Goal: Information Seeking & Learning: Find specific fact

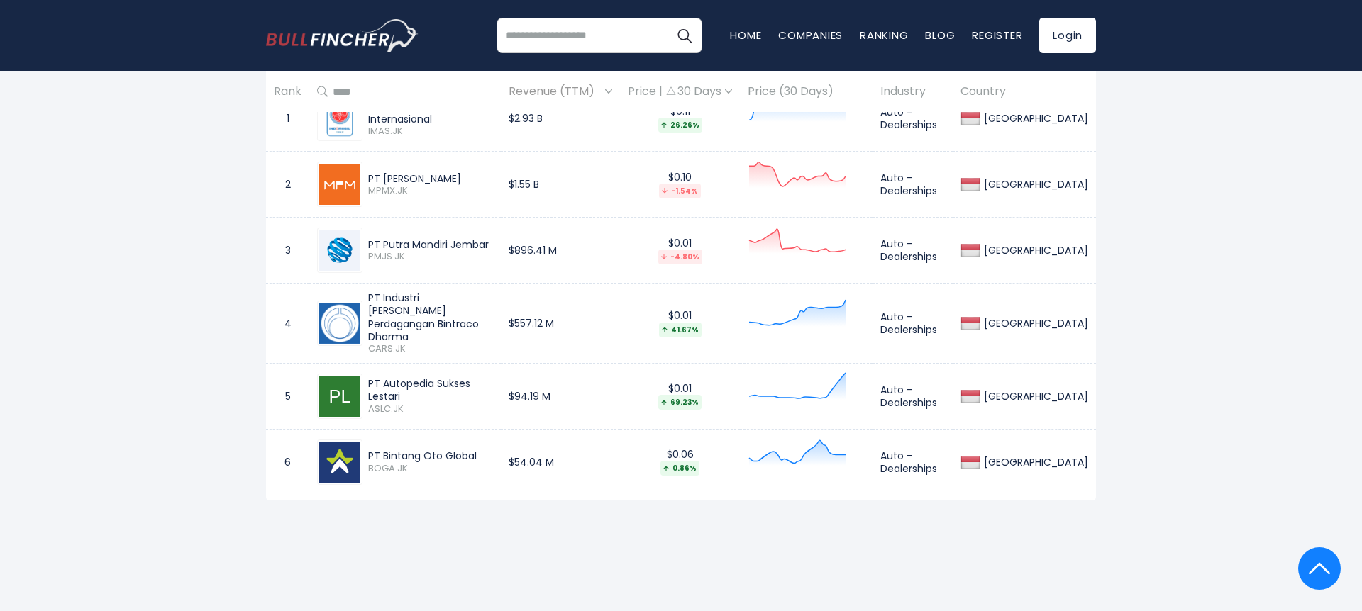
scroll to position [611, 0]
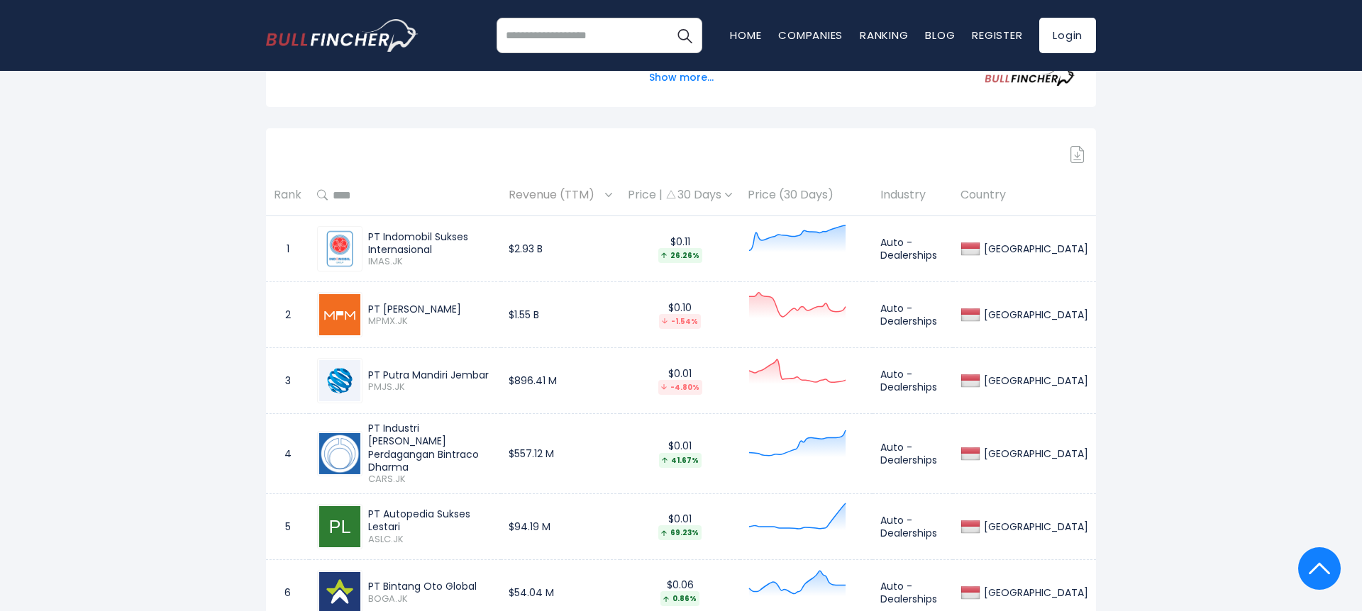
drag, startPoint x: 370, startPoint y: 241, endPoint x: 547, endPoint y: 240, distance: 177.3
click at [547, 240] on tr "1 PT Indomobil Sukses Internasional IMAS.JK $2.93 B $0.11 26.26% Auto - Dealers…" at bounding box center [681, 249] width 830 height 66
copy tr "PT Indomobil Sukses Internasional IMAS.JK"
click at [431, 282] on td "PT [PERSON_NAME] MPMX.JK" at bounding box center [404, 315] width 191 height 66
drag, startPoint x: 365, startPoint y: 240, endPoint x: 546, endPoint y: 240, distance: 180.9
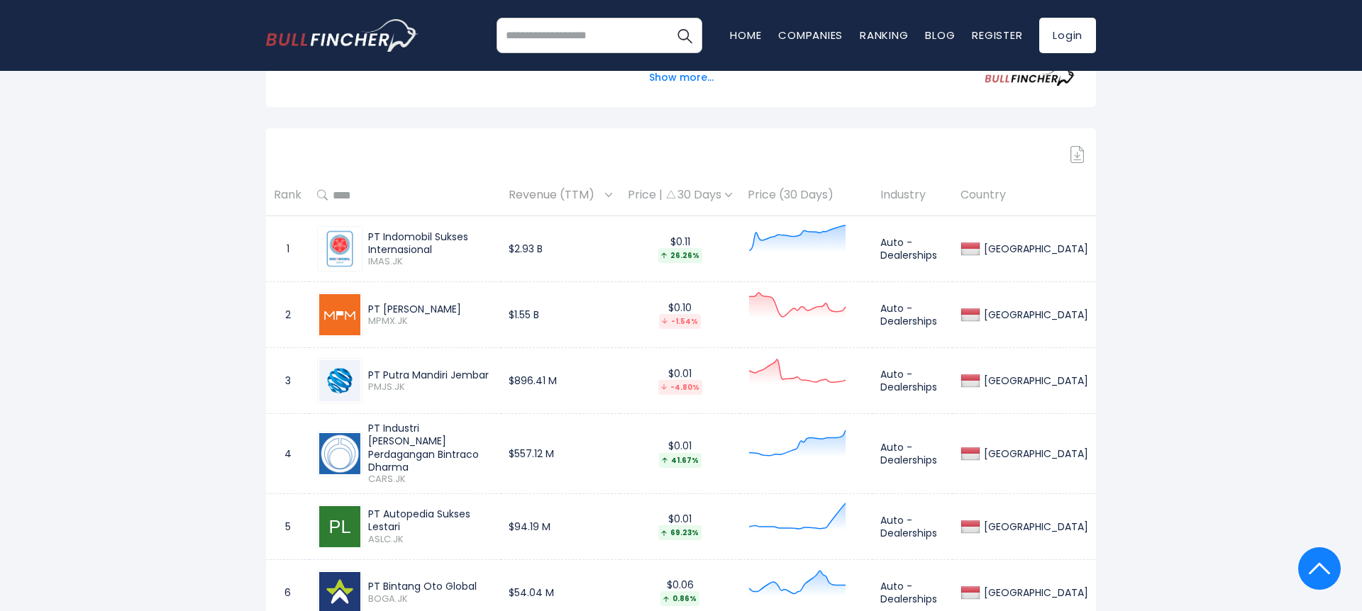
click at [546, 240] on tr "1 PT Indomobil Sukses Internasional IMAS.JK $2.93 B $0.11 26.26% Auto - Dealers…" at bounding box center [681, 249] width 830 height 66
copy tr "PT Indomobil Sukses Internasional IMAS.JK"
click at [388, 227] on div "PT Indomobil Sukses Internasional IMAS.JK" at bounding box center [405, 248] width 176 height 45
drag, startPoint x: 367, startPoint y: 236, endPoint x: 540, endPoint y: 231, distance: 173.1
click at [501, 232] on td "PT Indomobil Sukses Internasional IMAS.JK" at bounding box center [404, 249] width 191 height 66
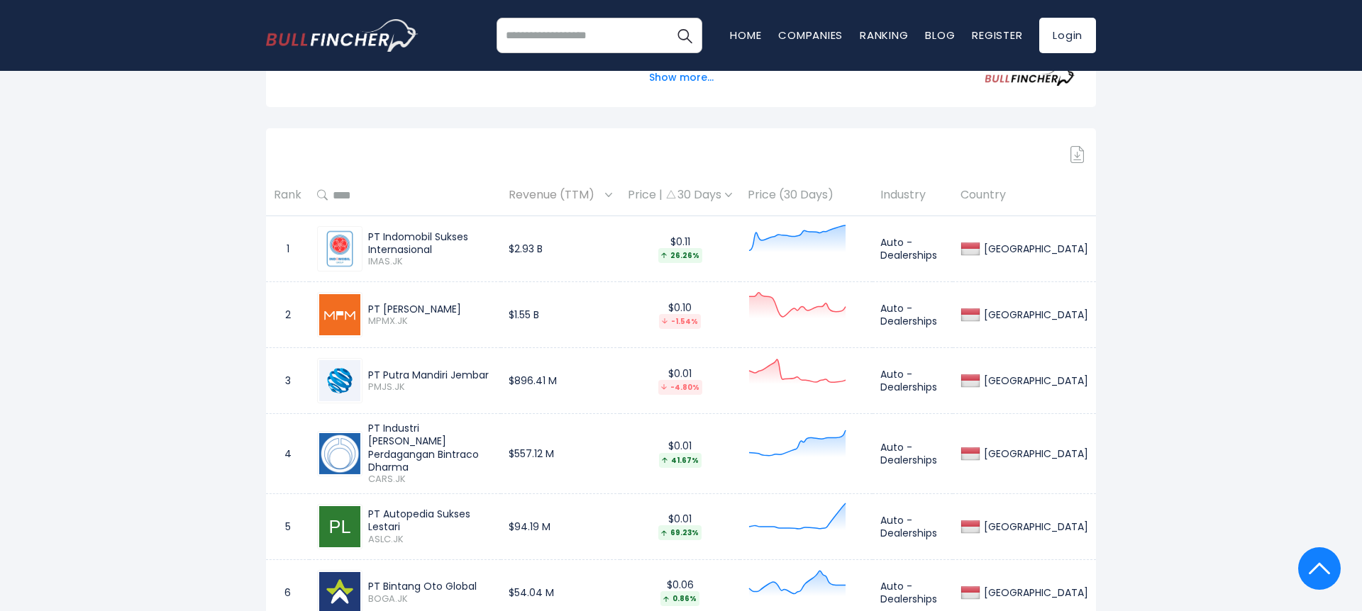
drag, startPoint x: 535, startPoint y: 240, endPoint x: 364, endPoint y: 238, distance: 170.9
click at [364, 238] on div "PT Indomobil Sukses Internasional IMAS.JK" at bounding box center [427, 249] width 130 height 38
copy div "PT Indomobil Sukses Internasional"
drag, startPoint x: 370, startPoint y: 306, endPoint x: 547, endPoint y: 306, distance: 177.3
click at [550, 306] on tr "2 PT Mitra Pinasthika Mustika MPMX.JK $1.55 B $0.10 -1.54% Auto - Dealerships […" at bounding box center [681, 315] width 830 height 66
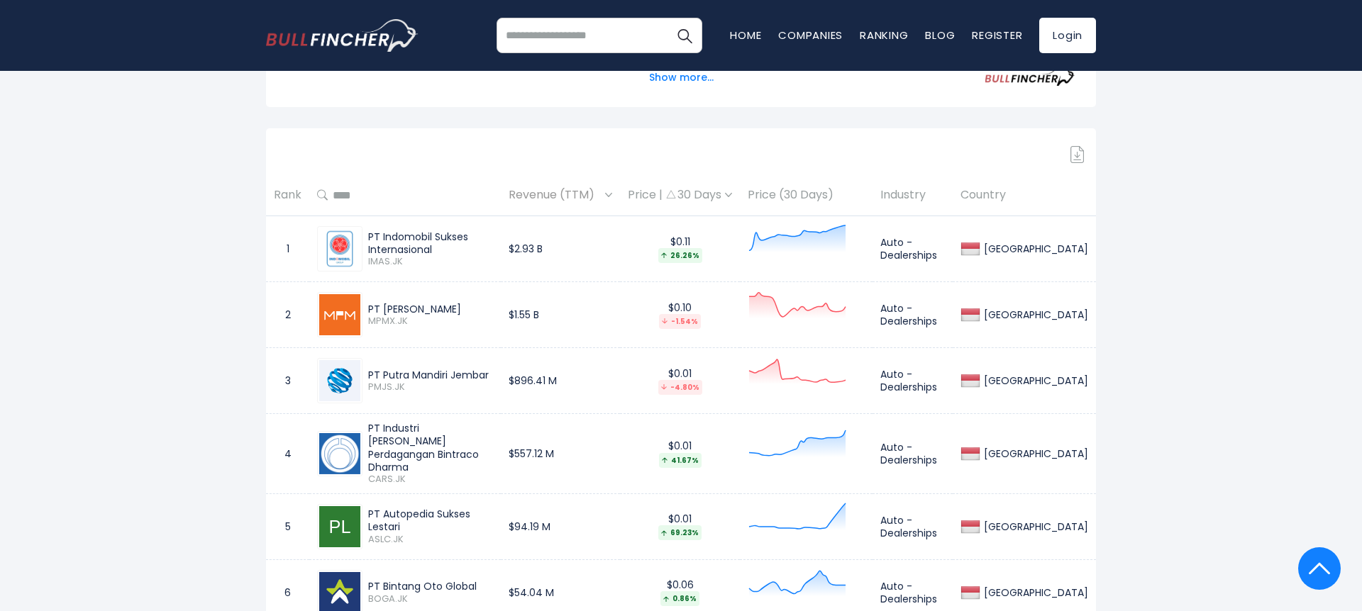
copy tr "PT Mitra Pinasthika Mustika MPMX.JK"
drag, startPoint x: 367, startPoint y: 373, endPoint x: 557, endPoint y: 369, distance: 190.1
click at [557, 369] on tr "3 PT Putra Mandiri Jembar PMJS.JK $896.41 M $0.01 -4.80% Auto - Dealerships [GE…" at bounding box center [681, 381] width 830 height 66
copy tr "PT Putra Mandiri Jembar PMJS.JK"
click at [466, 370] on div "PT Putra Mandiri Jembar" at bounding box center [430, 375] width 125 height 13
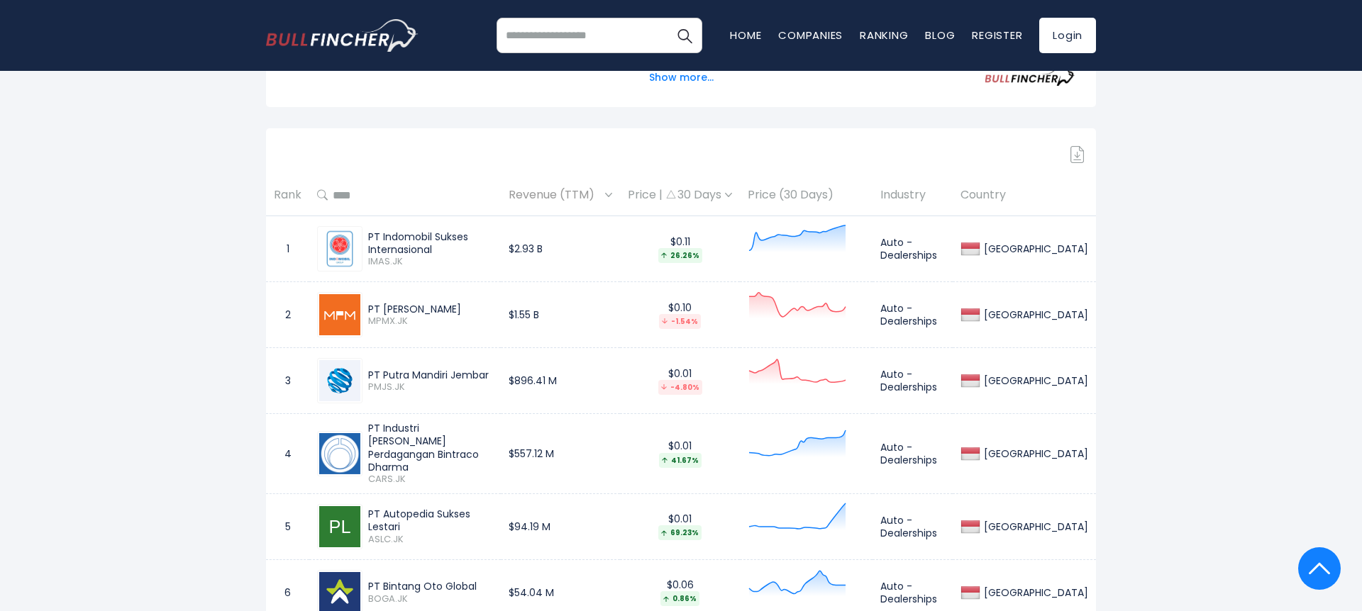
drag, startPoint x: 490, startPoint y: 374, endPoint x: 369, endPoint y: 371, distance: 121.3
click at [369, 371] on div "PT Putra Mandiri Jembar" at bounding box center [430, 375] width 125 height 13
copy div "PT Putra Mandiri Jembar"
drag, startPoint x: 367, startPoint y: 433, endPoint x: 464, endPoint y: 443, distance: 96.9
click at [464, 443] on div "PT Industri [PERSON_NAME] Perdagangan Bintraco Dharma" at bounding box center [430, 448] width 125 height 52
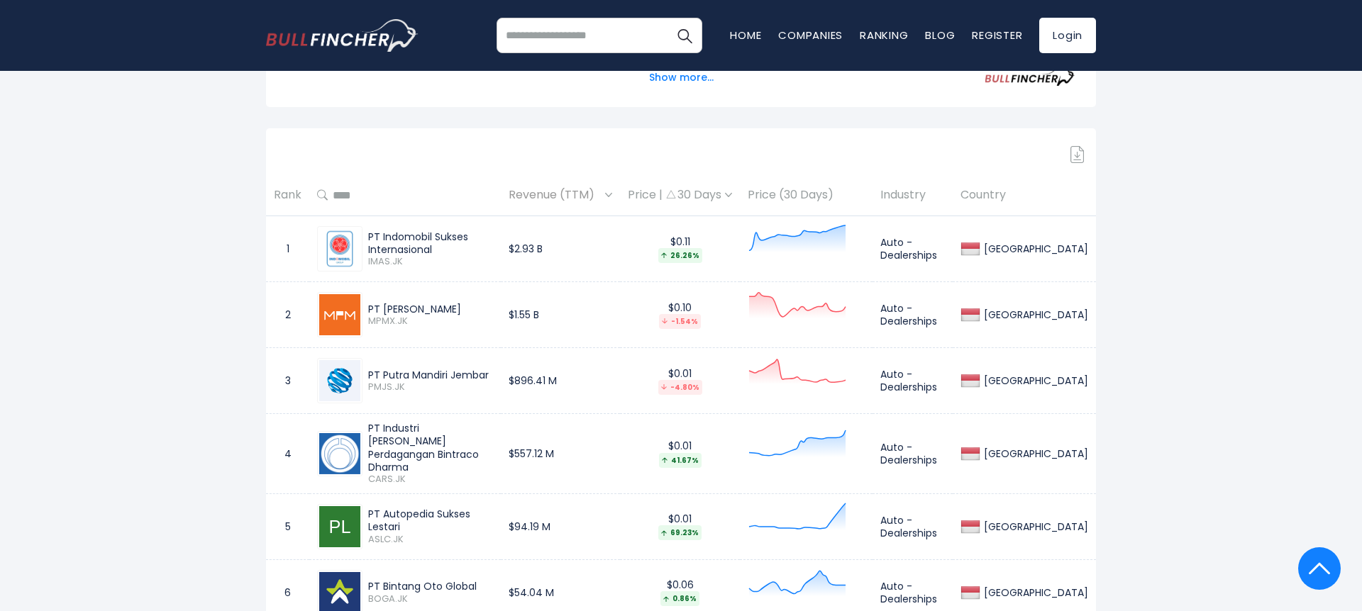
copy div "PT Industri [PERSON_NAME] Perdagangan Bintraco Dharma"
click at [440, 508] on div "PT Autopedia Sukses Lestari" at bounding box center [430, 521] width 125 height 26
copy div "PT Autopedia Sukses Lestari"
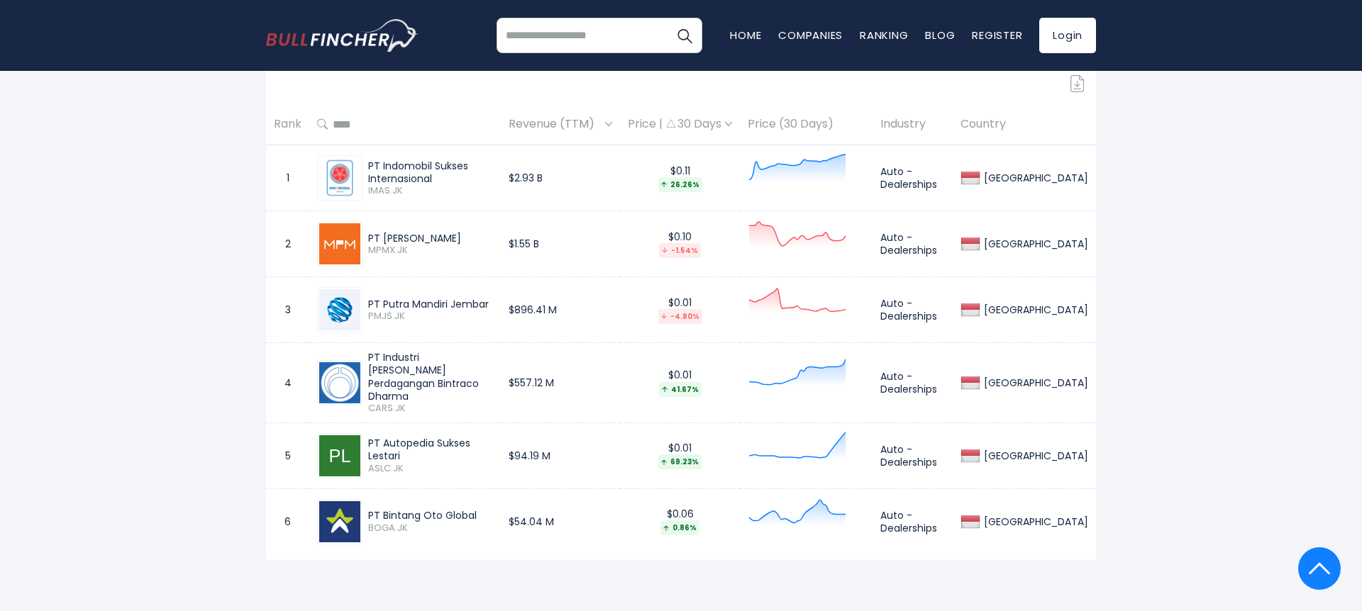
scroll to position [729, 0]
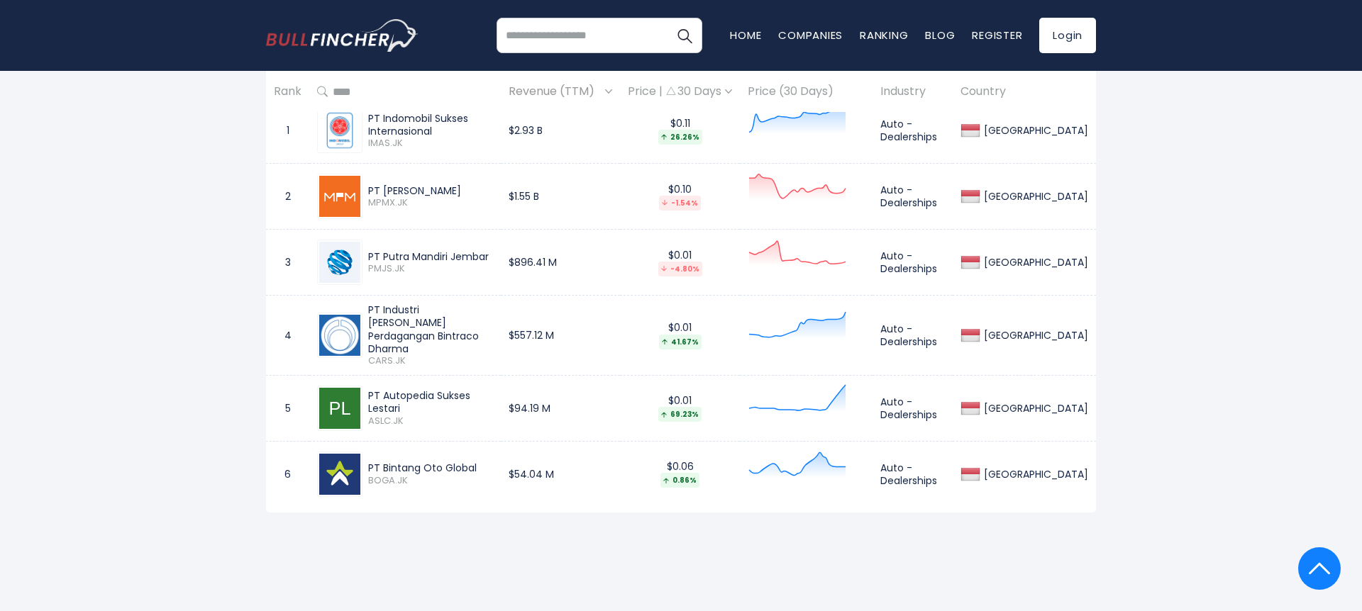
drag, startPoint x: 479, startPoint y: 452, endPoint x: 365, endPoint y: 450, distance: 114.2
click at [367, 462] on div "PT Bintang Oto Global BOGA.JK" at bounding box center [427, 474] width 130 height 25
copy div "PT Bintang Oto Global"
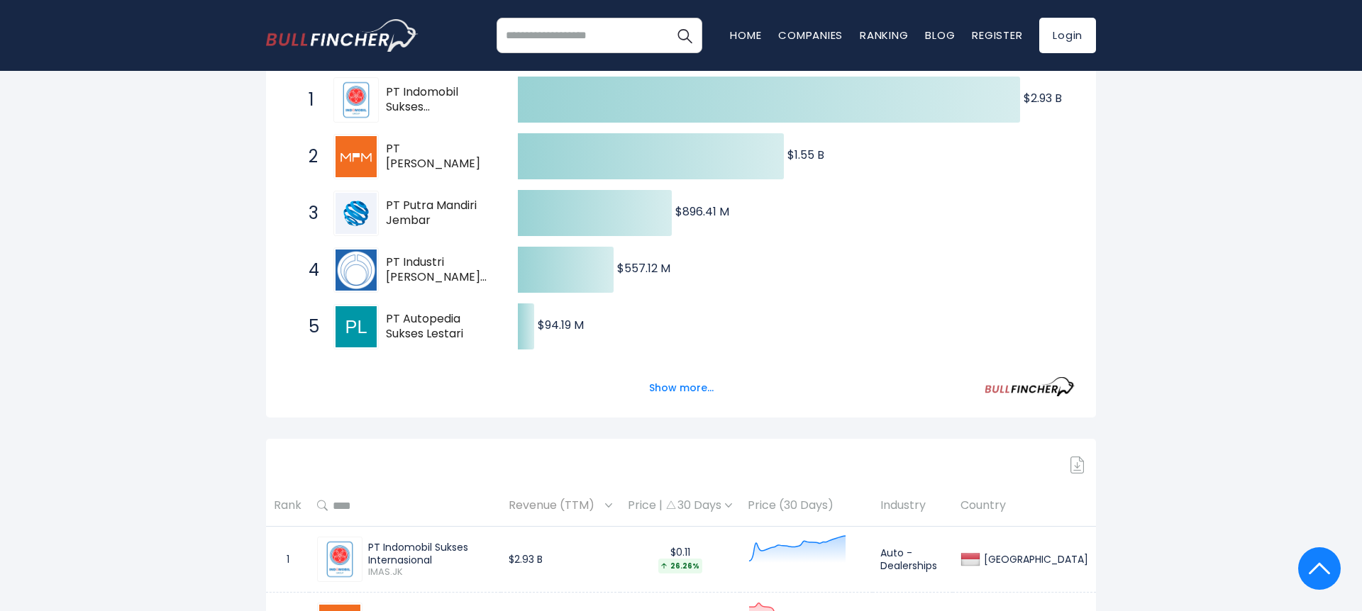
scroll to position [374, 0]
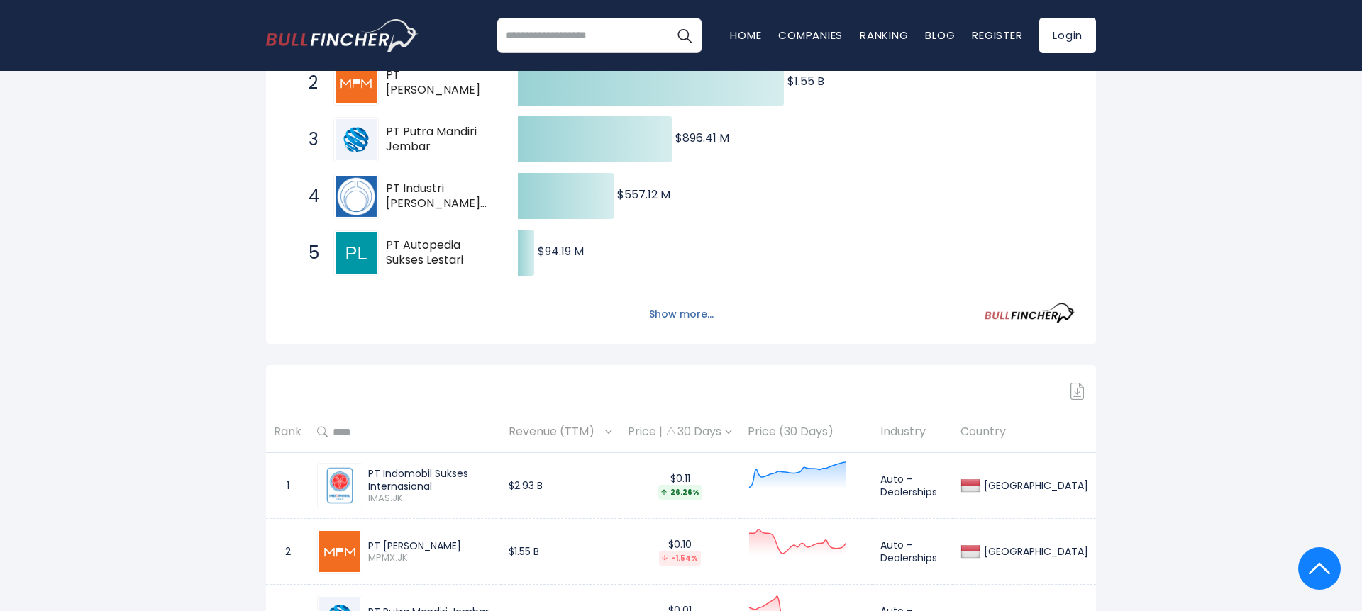
click at [670, 311] on button "Show more..." at bounding box center [681, 314] width 82 height 23
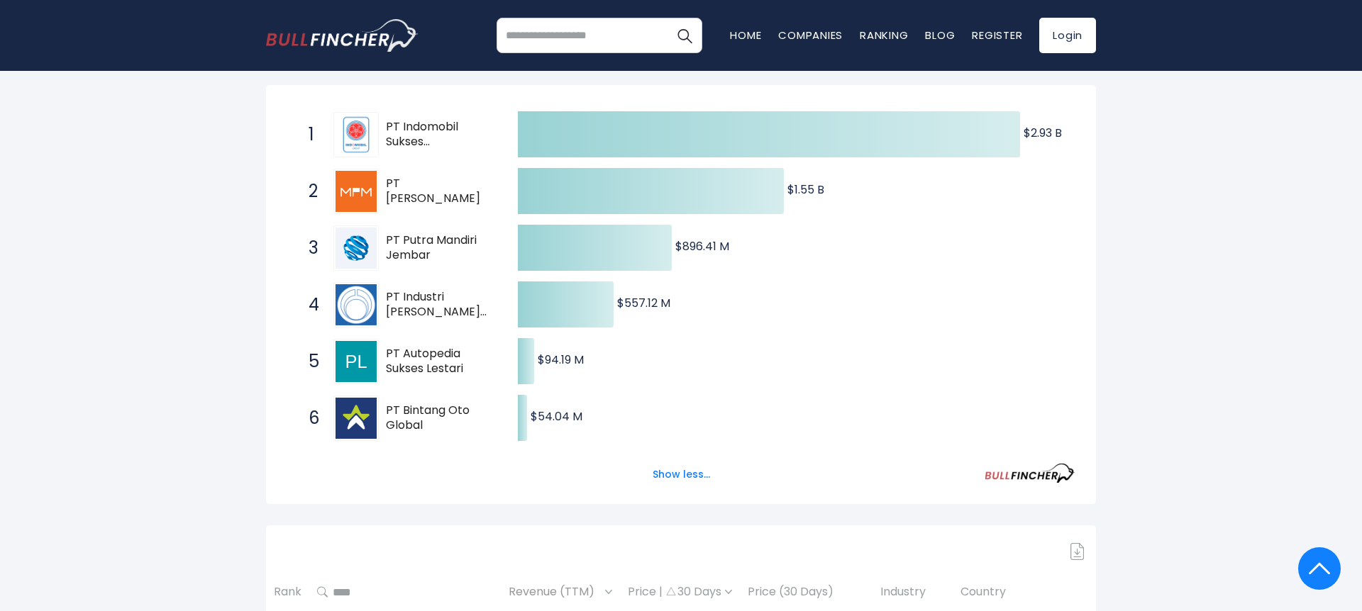
scroll to position [0, 0]
